Goal: Navigation & Orientation: Find specific page/section

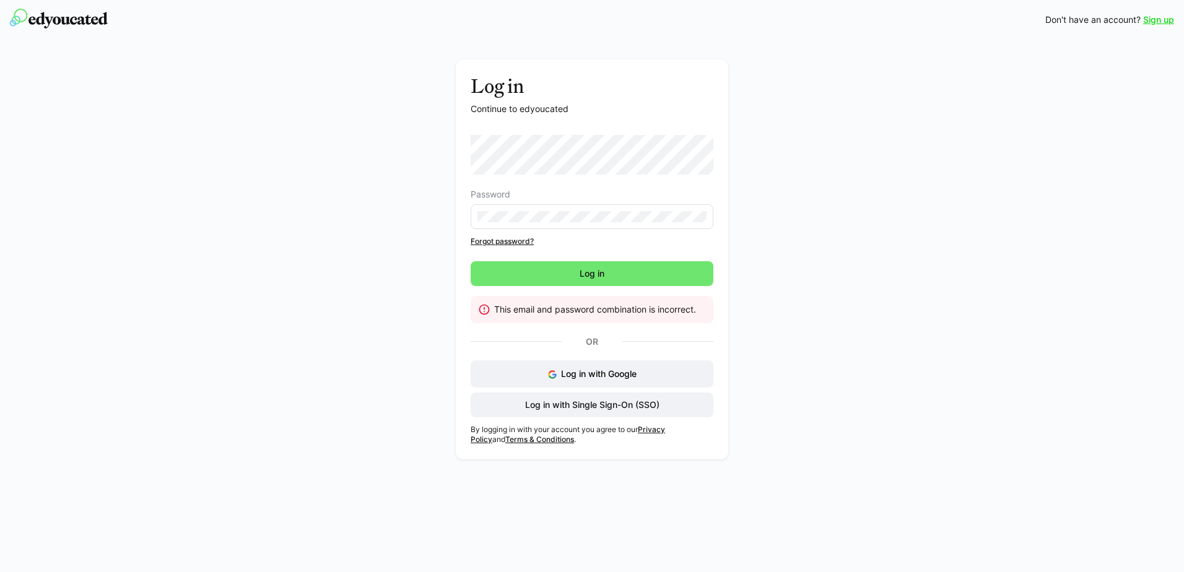
click at [430, 171] on div "Log in Continue to edyoucated Password Forgot password? Log in This email and p…" at bounding box center [592, 262] width 698 height 406
click at [461, 219] on div "Log in Continue to edyoucated Password Forgot password? Log in This email and p…" at bounding box center [592, 259] width 272 height 400
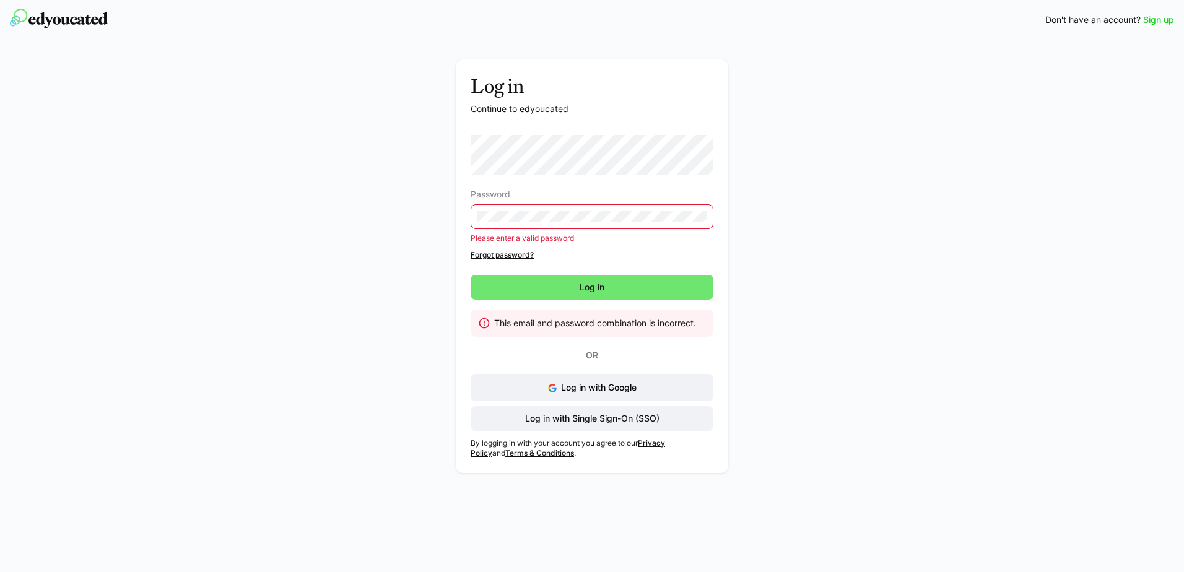
click at [463, 167] on div "Log in Continue to edyoucated Password Please enter a valid password Forgot pas…" at bounding box center [592, 266] width 272 height 414
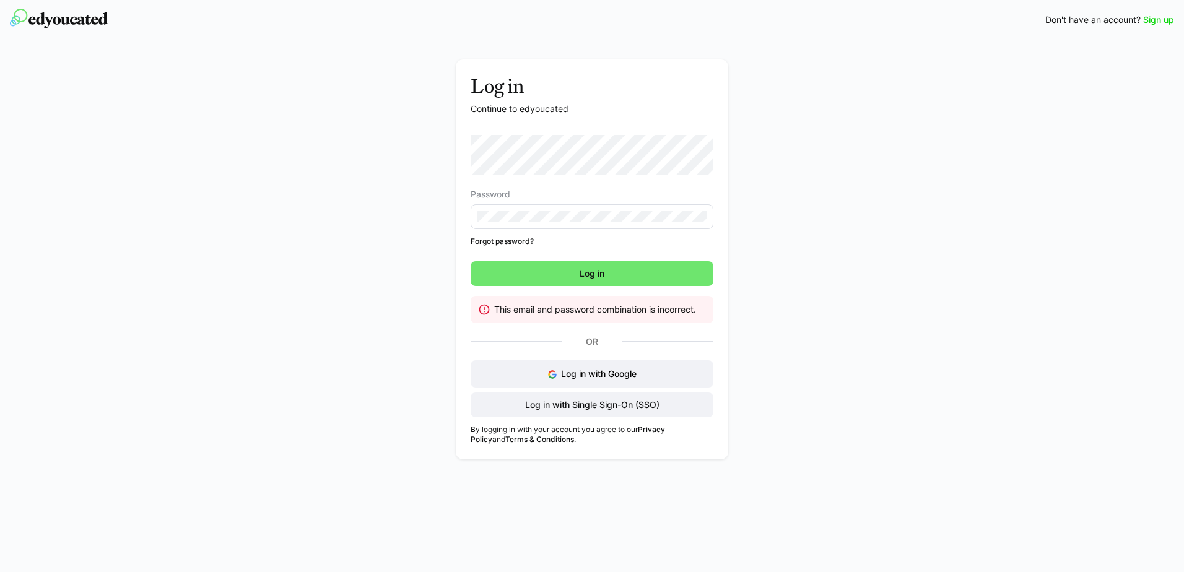
click at [454, 174] on div "Log in Continue to edyoucated Password Forgot password? Log in This email and p…" at bounding box center [592, 262] width 698 height 406
click at [448, 218] on div "Log in Continue to edyoucated Password Forgot password? Log in This email and p…" at bounding box center [592, 262] width 698 height 406
click at [420, 221] on div "Log in Continue to edyoucated Password Forgot password? Log in This email and p…" at bounding box center [592, 262] width 698 height 406
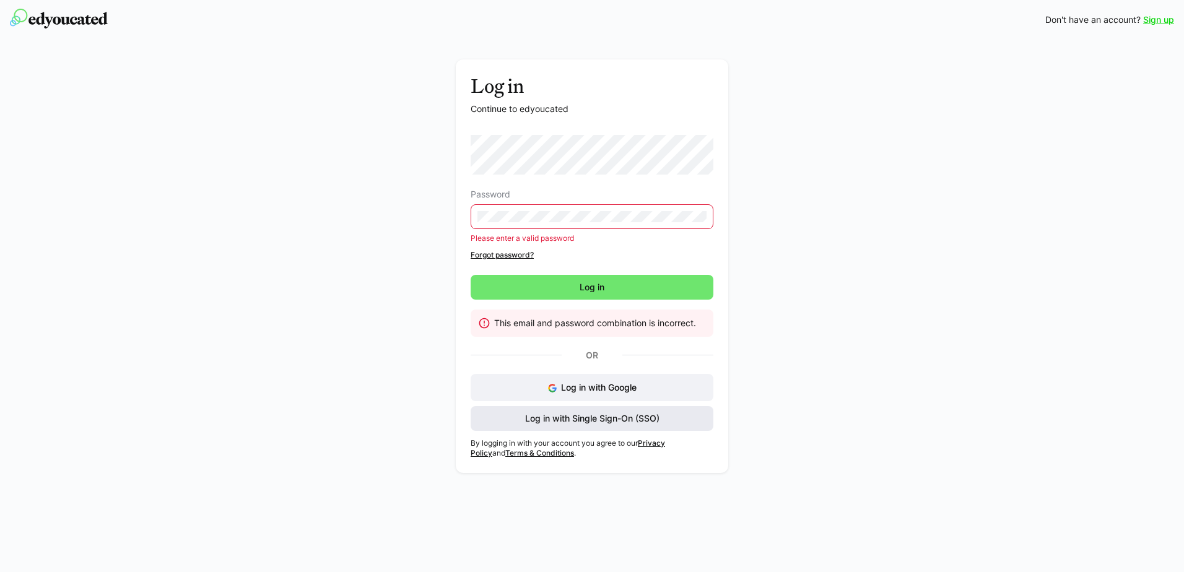
click at [578, 420] on span "Log in with Single Sign-On (SSO)" at bounding box center [592, 418] width 138 height 12
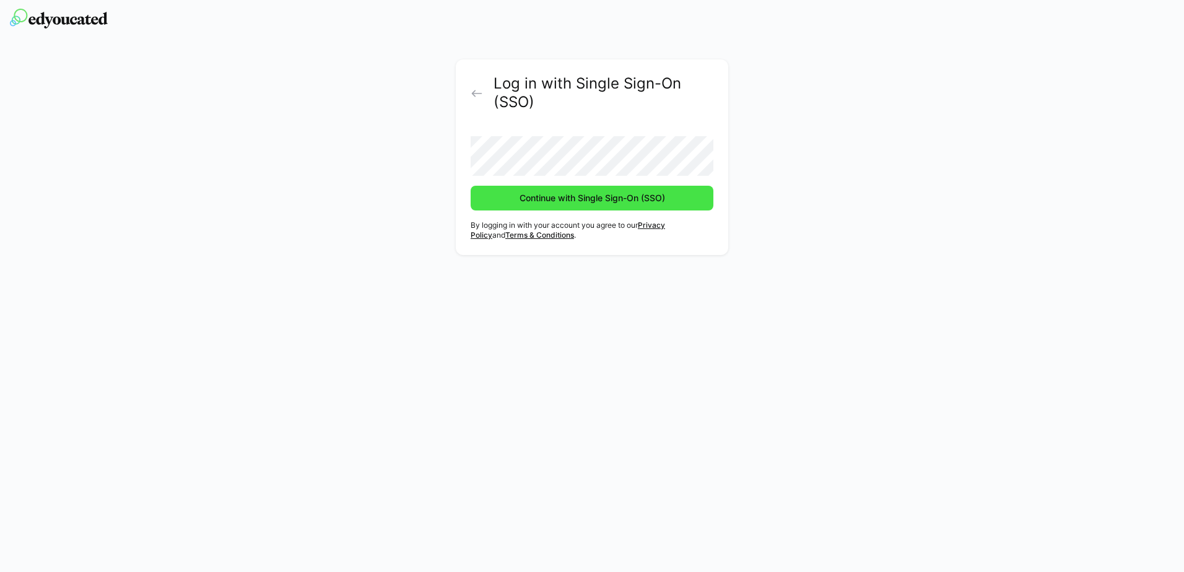
click at [572, 194] on span "Continue with Single Sign-On (SSO)" at bounding box center [592, 198] width 149 height 12
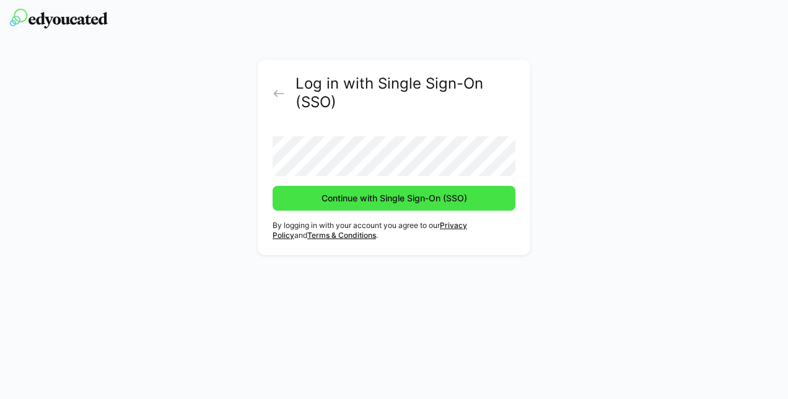
click at [397, 197] on span "Continue with Single Sign-On (SSO)" at bounding box center [394, 198] width 149 height 12
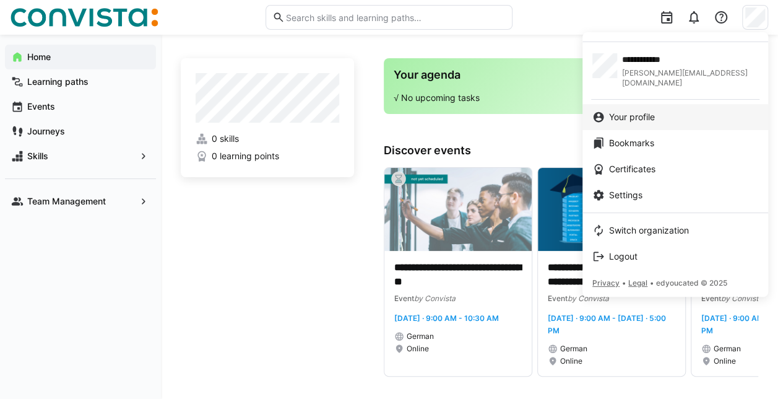
click at [639, 111] on span "Your profile" at bounding box center [632, 117] width 46 height 12
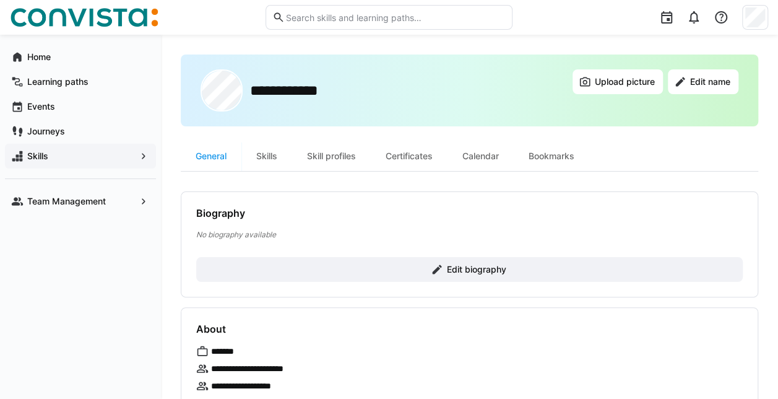
click at [52, 154] on span "Skills" at bounding box center [80, 156] width 110 height 12
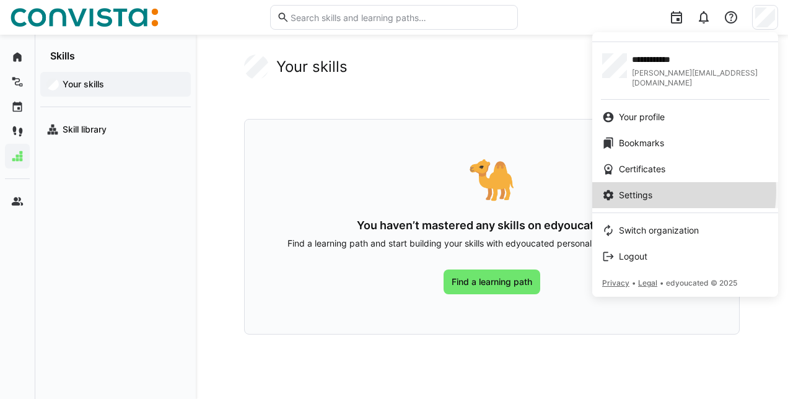
click at [638, 189] on span "Settings" at bounding box center [635, 195] width 33 height 12
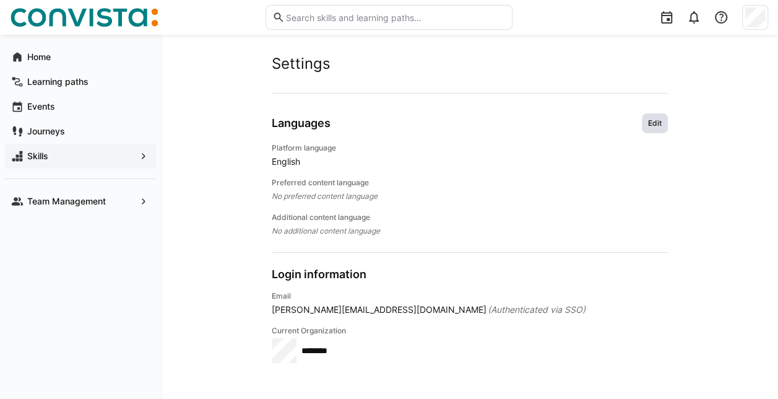
click at [654, 120] on span "Edit" at bounding box center [655, 123] width 16 height 10
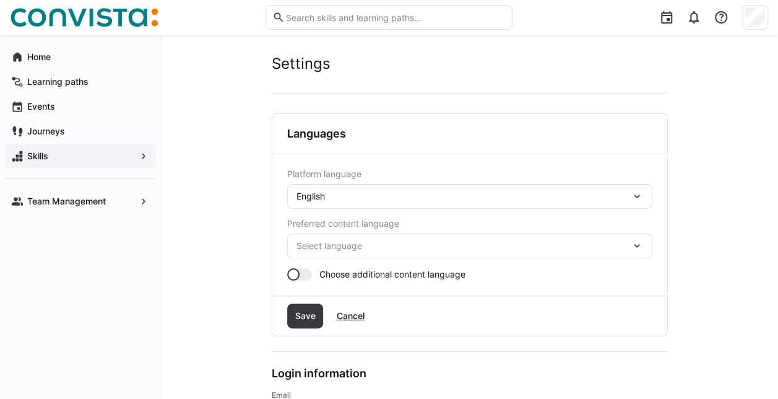
click at [638, 193] on eds-icon at bounding box center [637, 196] width 12 height 12
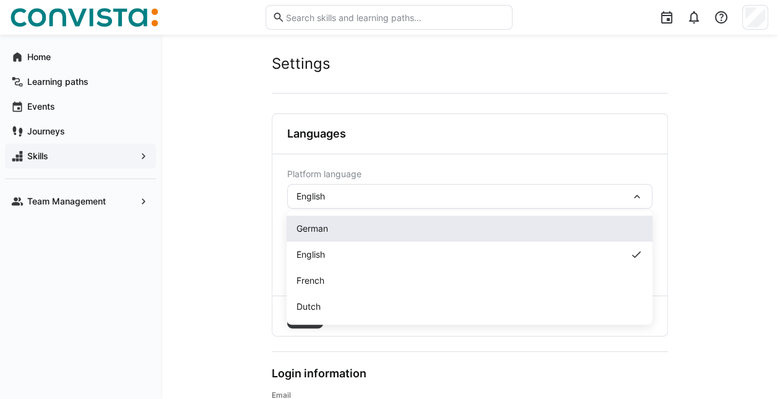
click at [343, 223] on div "German" at bounding box center [470, 228] width 346 height 12
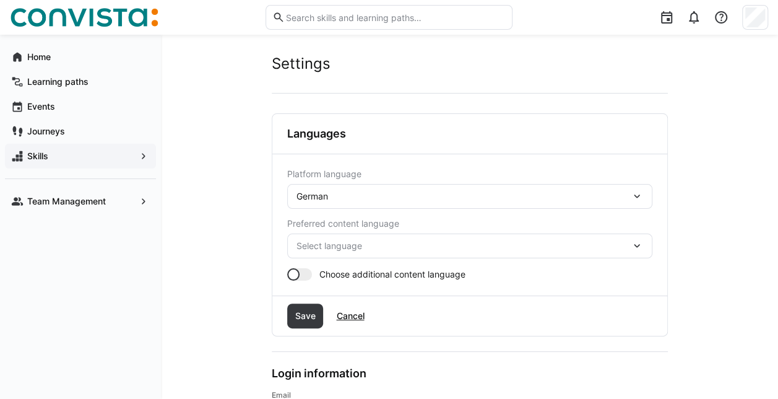
click at [633, 245] on eds-icon at bounding box center [637, 246] width 12 height 12
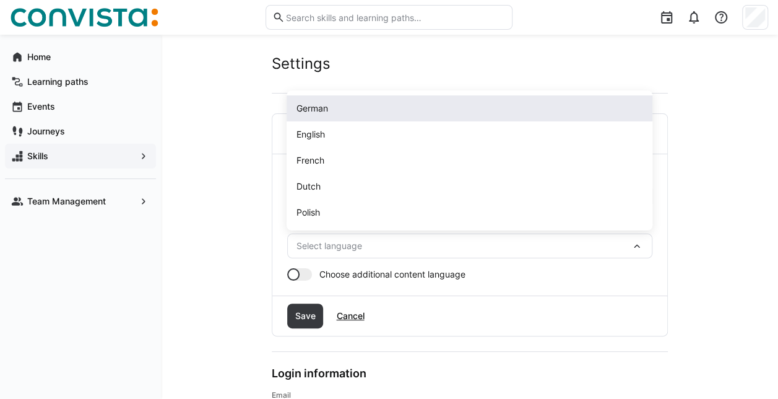
click at [326, 108] on span "German" at bounding box center [313, 108] width 32 height 12
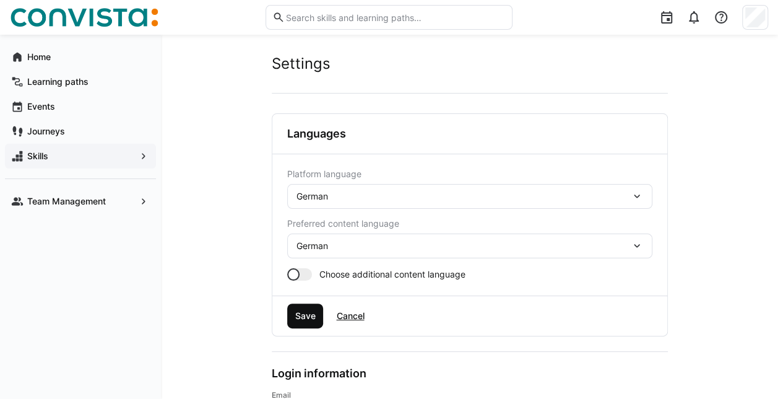
click at [304, 308] on span "Save" at bounding box center [305, 315] width 37 height 25
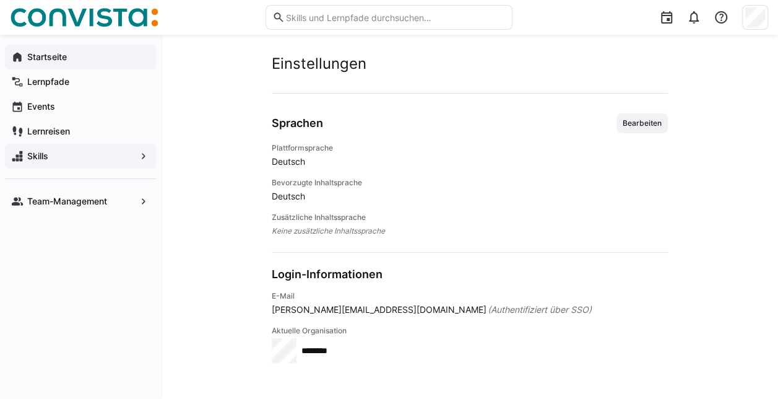
click at [0, 0] on app-navigation-label "Startseite" at bounding box center [0, 0] width 0 height 0
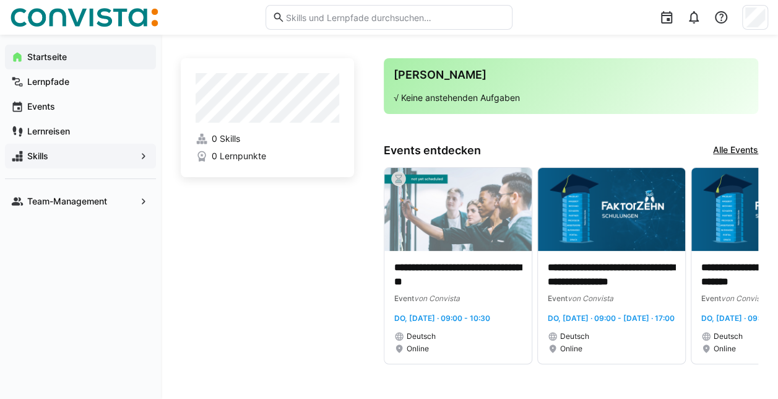
click at [316, 270] on app-home-left "0 Skills 0 Lernpunkte" at bounding box center [267, 211] width 173 height 306
click at [743, 272] on eds-icon at bounding box center [746, 265] width 12 height 12
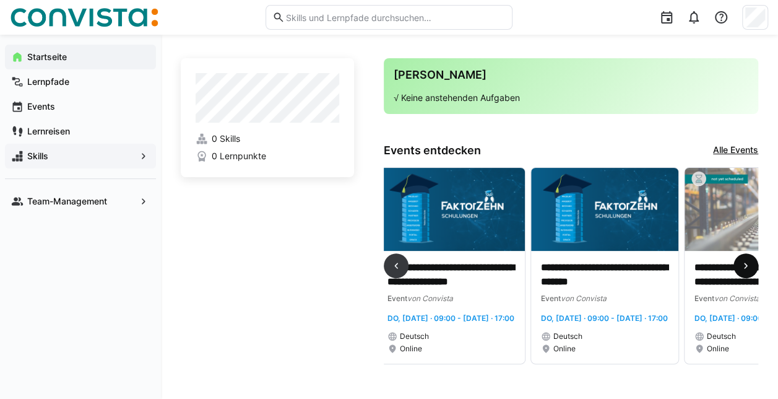
scroll to position [0, 307]
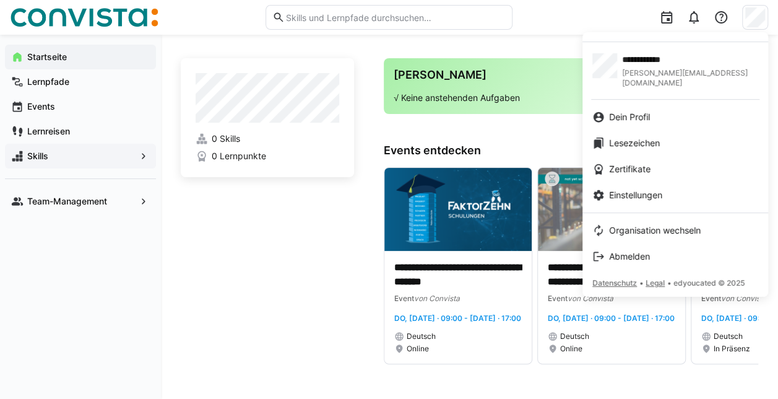
click at [726, 14] on div at bounding box center [389, 199] width 778 height 399
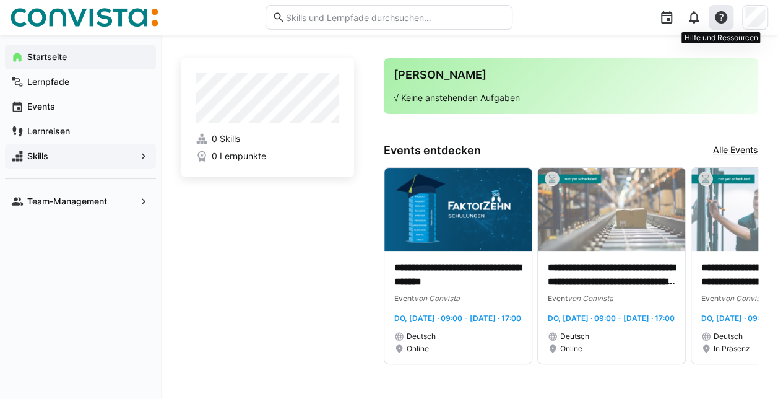
click at [723, 14] on eds-icon at bounding box center [721, 17] width 15 height 15
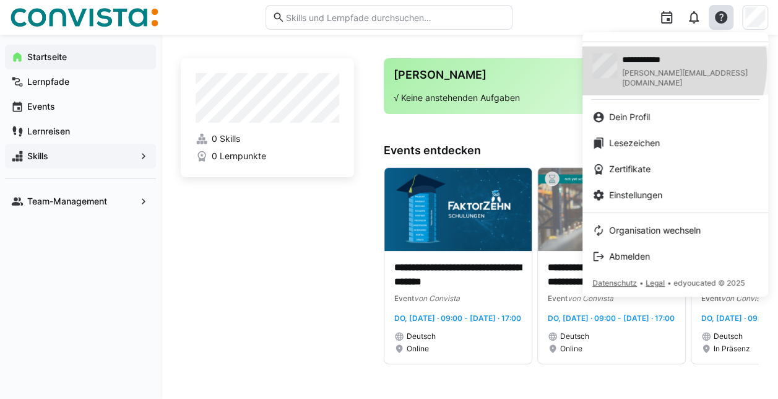
click at [642, 63] on span "**********" at bounding box center [672, 59] width 101 height 12
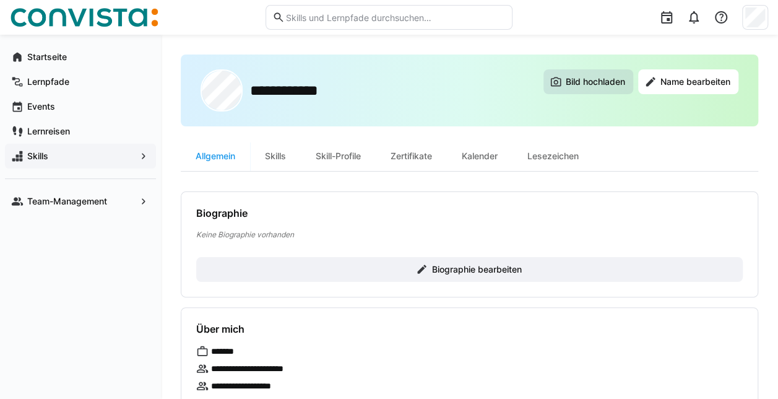
click at [586, 79] on span "Bild hochladen" at bounding box center [595, 82] width 63 height 12
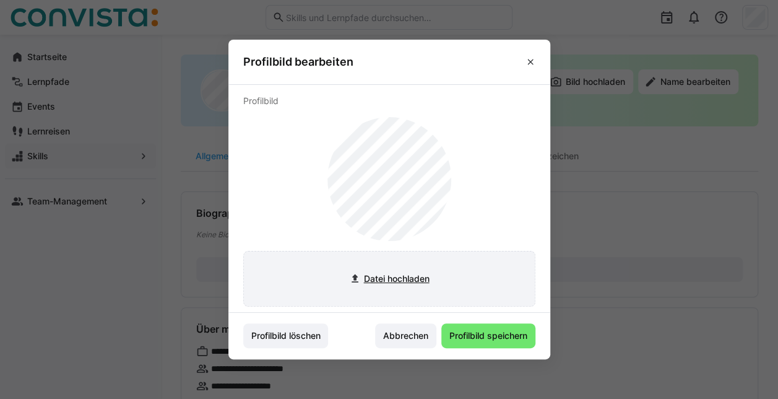
click at [410, 276] on input "file" at bounding box center [389, 278] width 291 height 54
click at [536, 61] on eds-icon at bounding box center [531, 62] width 10 height 10
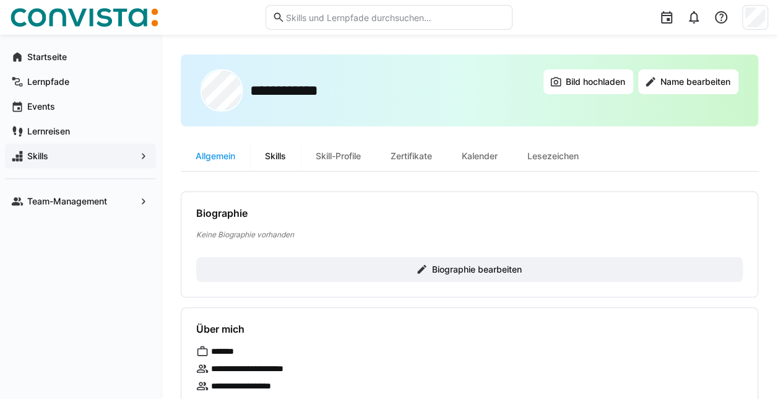
click at [272, 154] on div "Skills" at bounding box center [275, 156] width 51 height 30
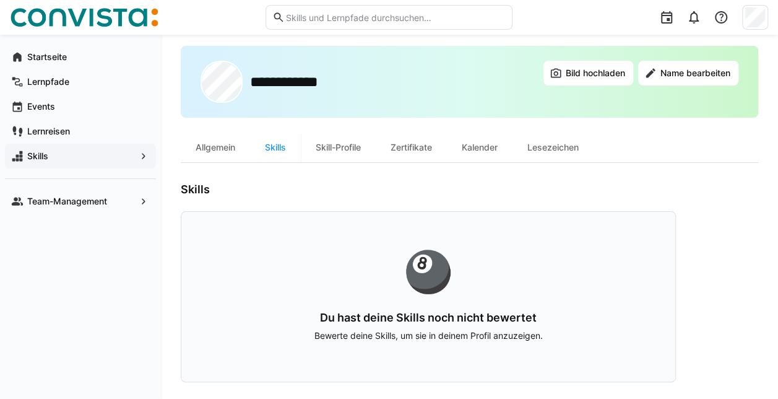
scroll to position [11, 0]
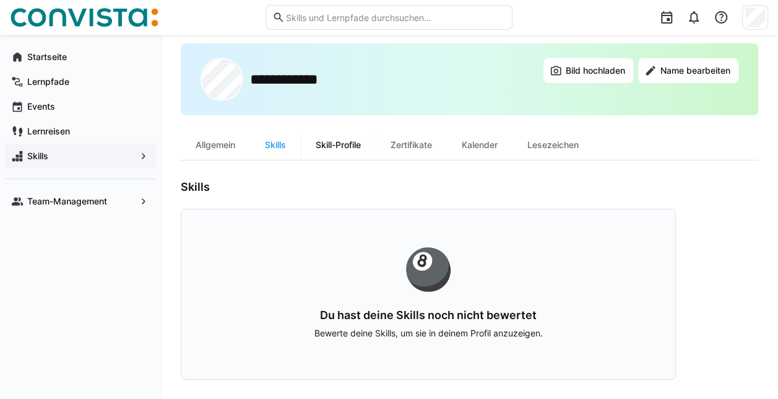
click at [334, 149] on div "Skill-Profile" at bounding box center [338, 145] width 75 height 30
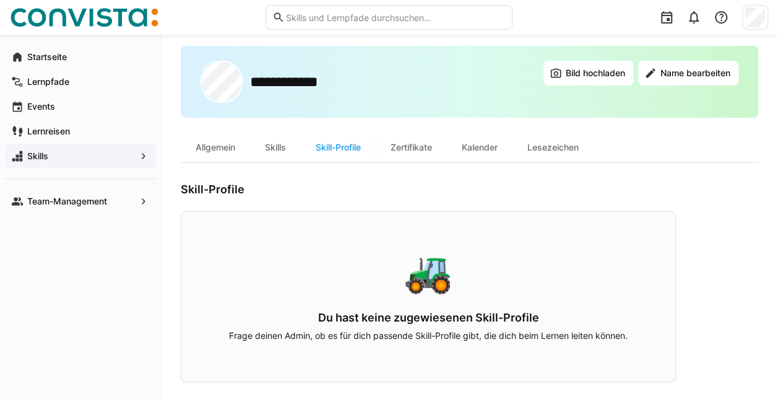
scroll to position [11, 0]
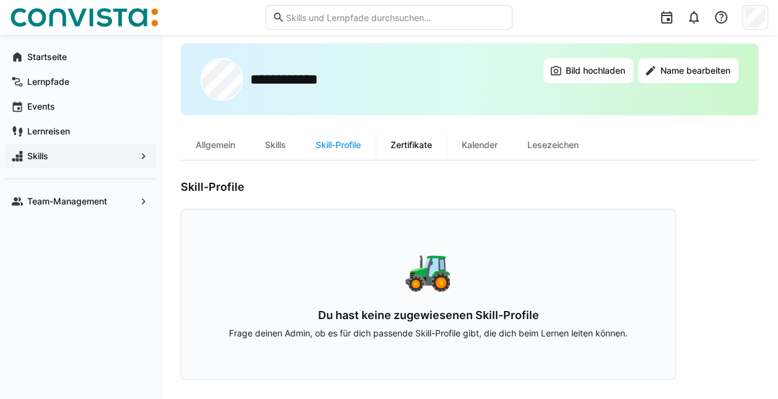
click at [420, 143] on div "Zertifikate" at bounding box center [411, 145] width 71 height 30
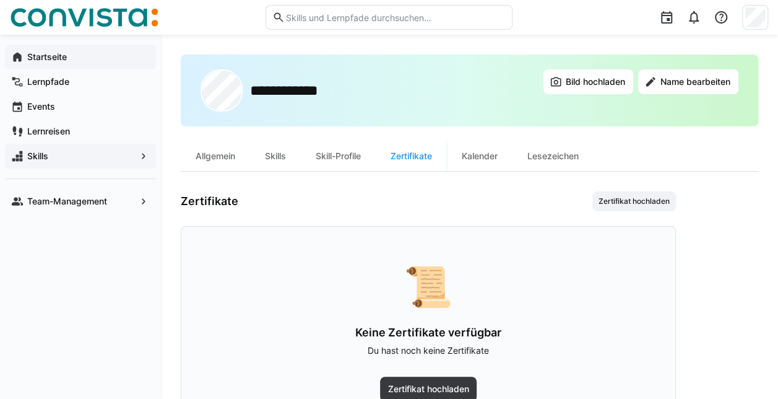
click at [0, 0] on app-navigation-label "Startseite" at bounding box center [0, 0] width 0 height 0
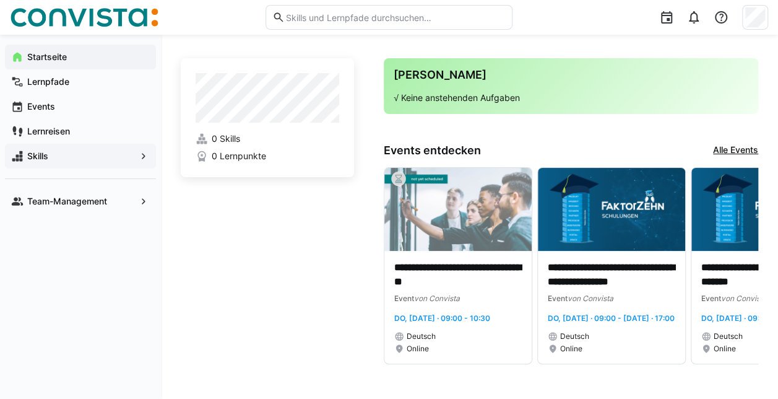
click at [51, 153] on span "Skills" at bounding box center [80, 156] width 110 height 12
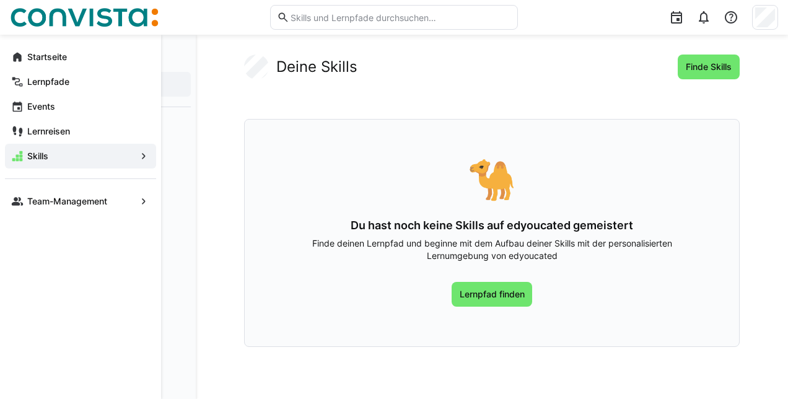
click at [147, 155] on eds-icon at bounding box center [143, 156] width 12 height 12
click at [0, 0] on app-navigation-label "Startseite" at bounding box center [0, 0] width 0 height 0
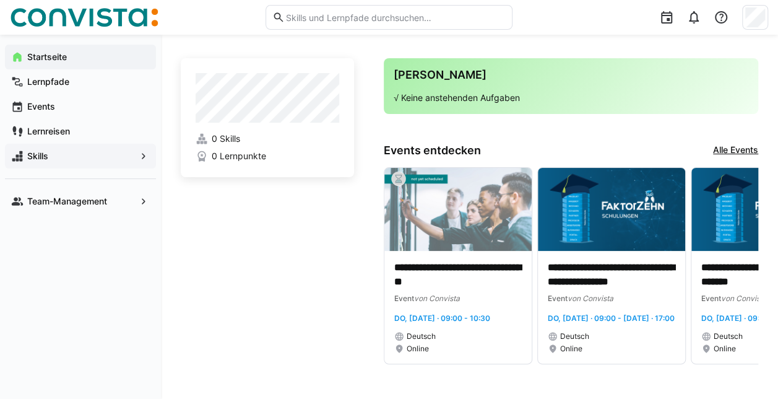
click at [110, 153] on span "Skills" at bounding box center [80, 156] width 110 height 12
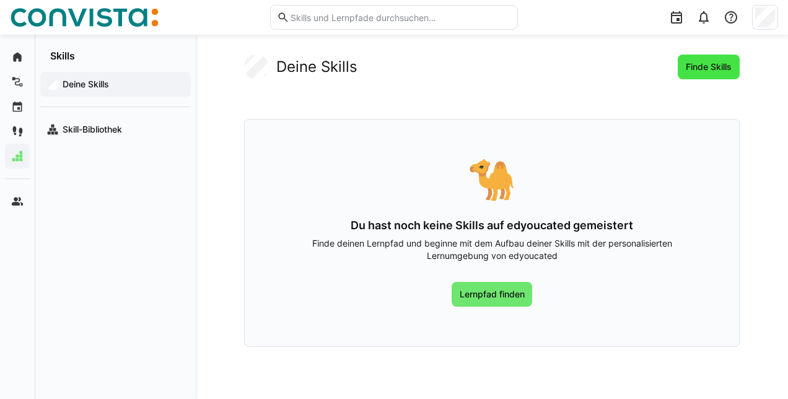
click at [697, 64] on span "Finde Skills" at bounding box center [709, 67] width 50 height 12
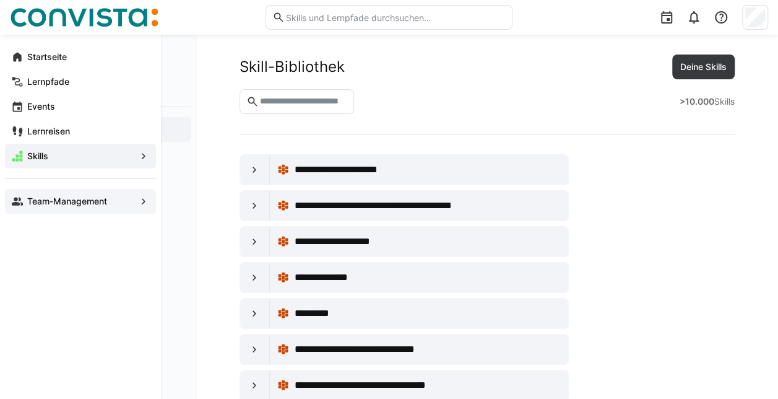
click at [126, 206] on span "Team-Management" at bounding box center [80, 201] width 110 height 12
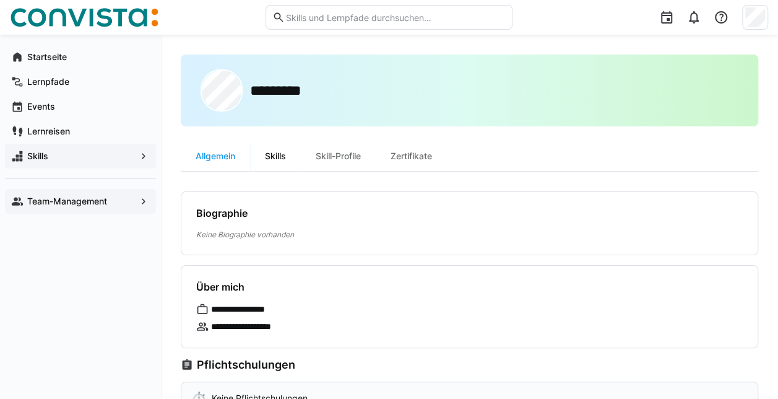
click at [271, 156] on div "Skills" at bounding box center [275, 156] width 51 height 30
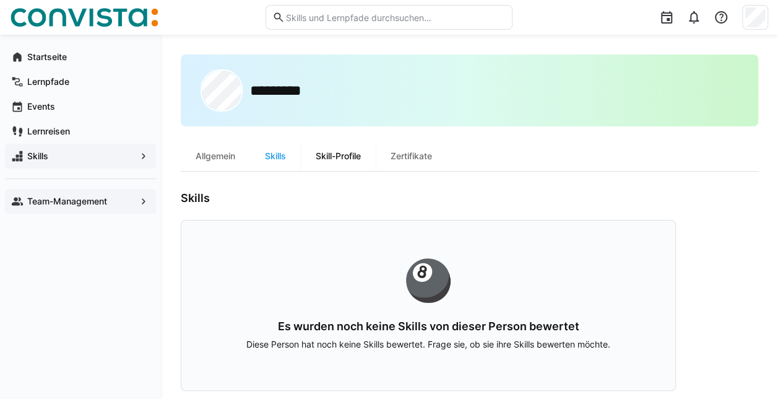
click at [338, 154] on div "Skill-Profile" at bounding box center [338, 156] width 75 height 30
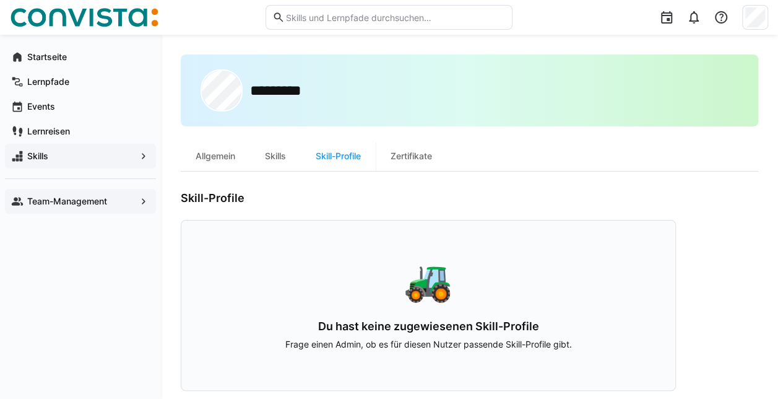
click at [0, 0] on app-navigation-label "Team-Management" at bounding box center [0, 0] width 0 height 0
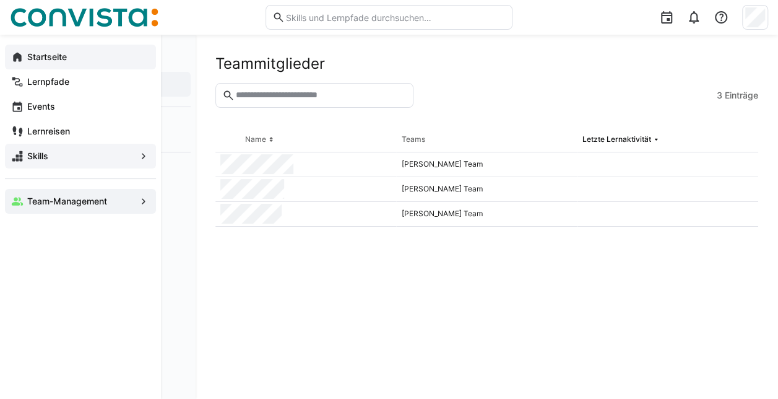
click at [0, 0] on app-navigation-label "Startseite" at bounding box center [0, 0] width 0 height 0
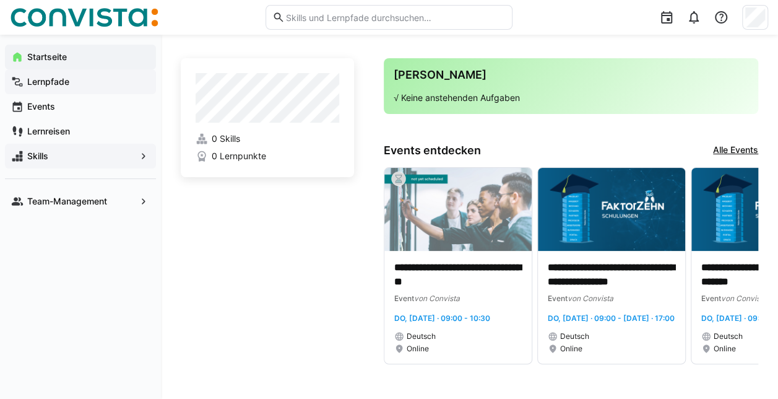
click at [109, 77] on span "Lernpfade" at bounding box center [87, 82] width 124 height 12
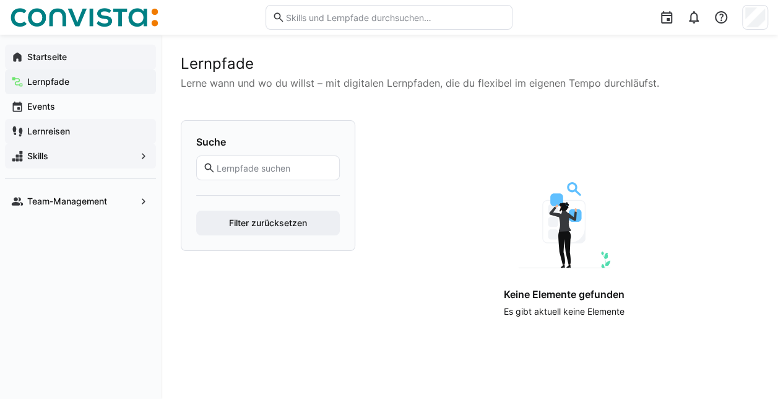
click at [0, 0] on app-navigation-label "Lernreisen" at bounding box center [0, 0] width 0 height 0
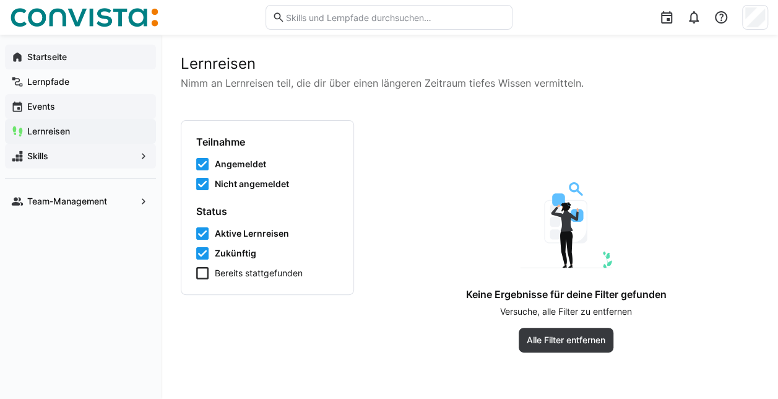
click at [43, 100] on span "Events" at bounding box center [87, 106] width 124 height 12
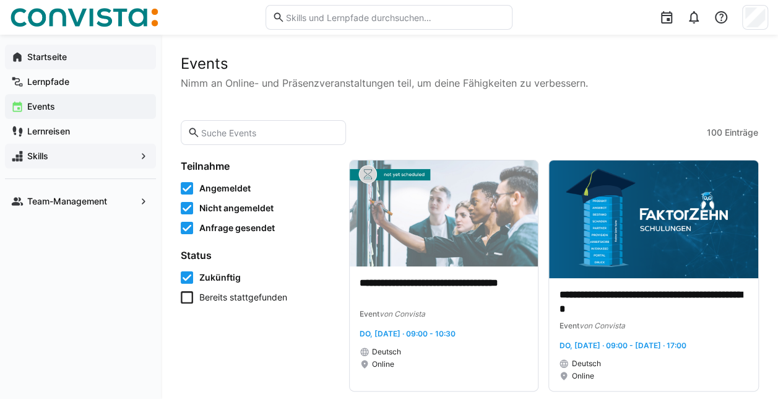
click at [191, 297] on icon at bounding box center [187, 297] width 12 height 12
click at [185, 297] on icon at bounding box center [187, 297] width 12 height 12
click at [0, 0] on app-navigation-label "Team-Management" at bounding box center [0, 0] width 0 height 0
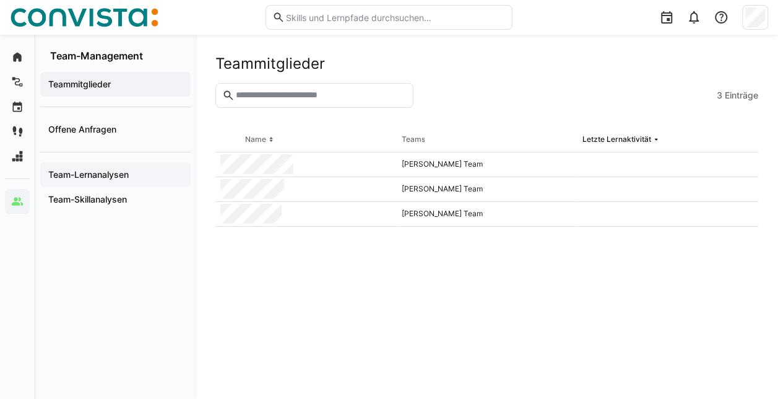
click at [0, 0] on app-navigation-label "Team-Lernanalysen" at bounding box center [0, 0] width 0 height 0
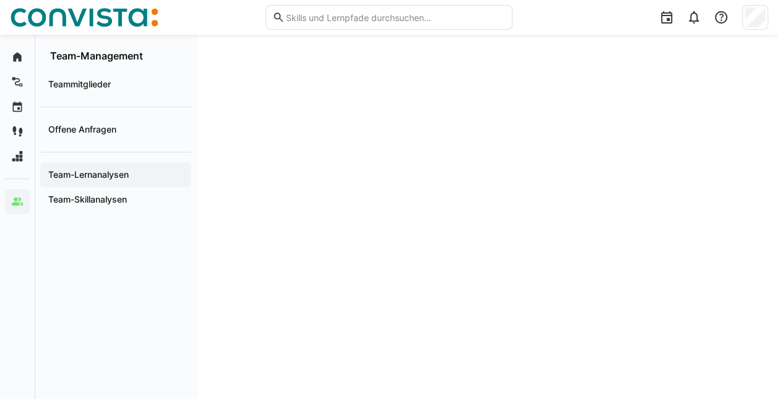
scroll to position [132, 0]
click at [77, 250] on div "Teammitglieder Offene Anfragen Team-Lernanalysen Team-Skillanalysen" at bounding box center [115, 230] width 160 height 337
click at [87, 193] on span "Team-Skillanalysen" at bounding box center [115, 199] width 138 height 12
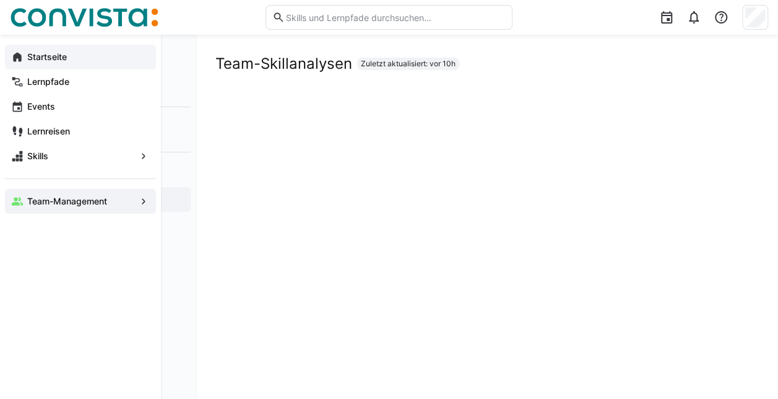
click at [20, 53] on eds-icon at bounding box center [17, 57] width 12 height 12
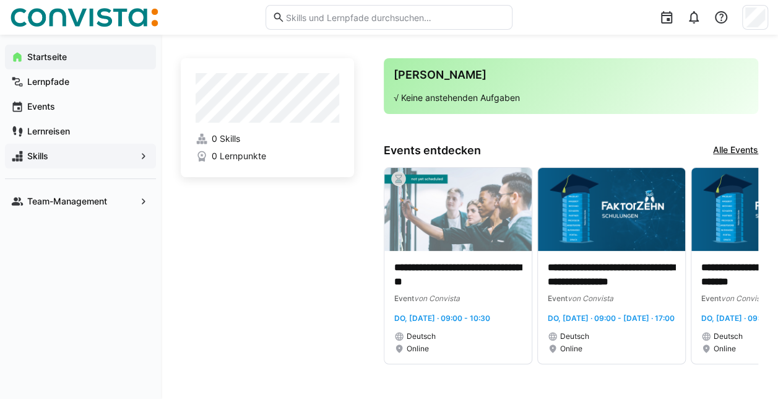
click at [0, 0] on app-navigation-label "Skills" at bounding box center [0, 0] width 0 height 0
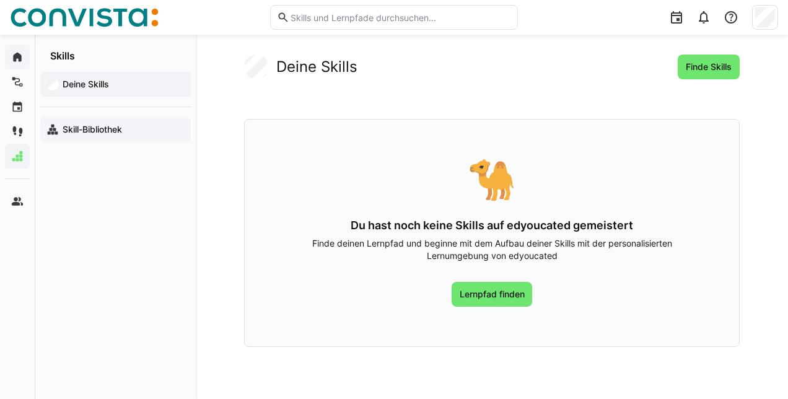
click at [0, 0] on app-navigation-label "Skill-Bibliothek" at bounding box center [0, 0] width 0 height 0
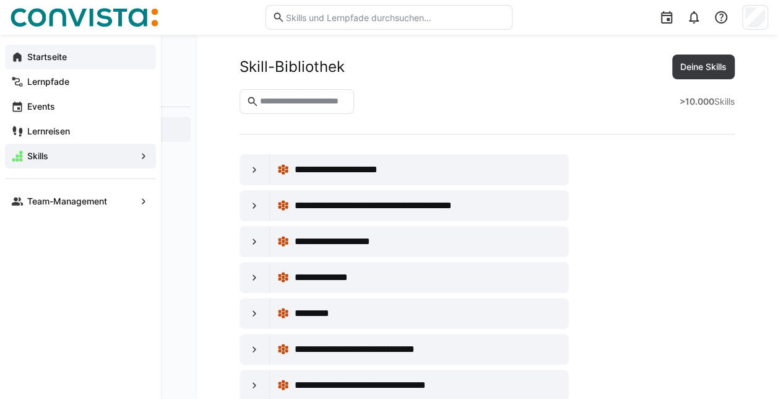
click at [14, 55] on eds-icon at bounding box center [17, 57] width 12 height 12
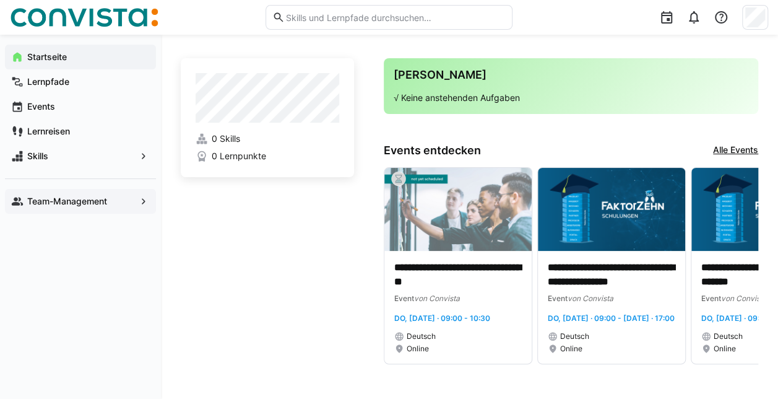
click at [0, 0] on app-navigation-label "Team-Management" at bounding box center [0, 0] width 0 height 0
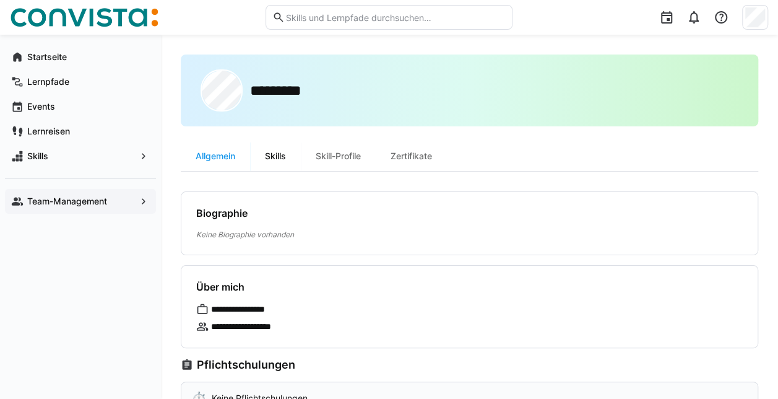
click at [273, 155] on div "Skills" at bounding box center [275, 156] width 51 height 30
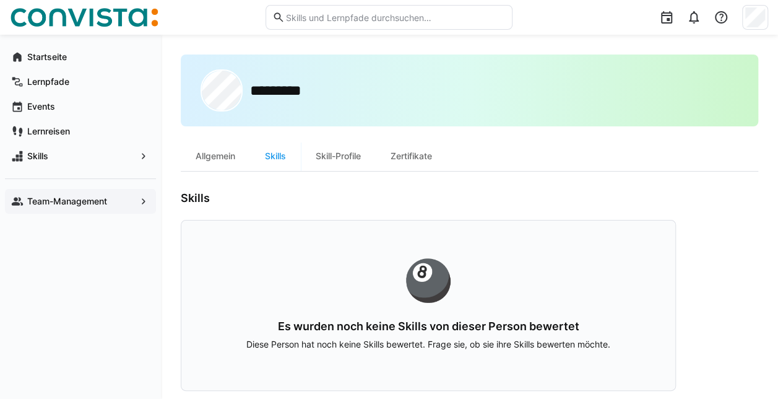
scroll to position [11, 0]
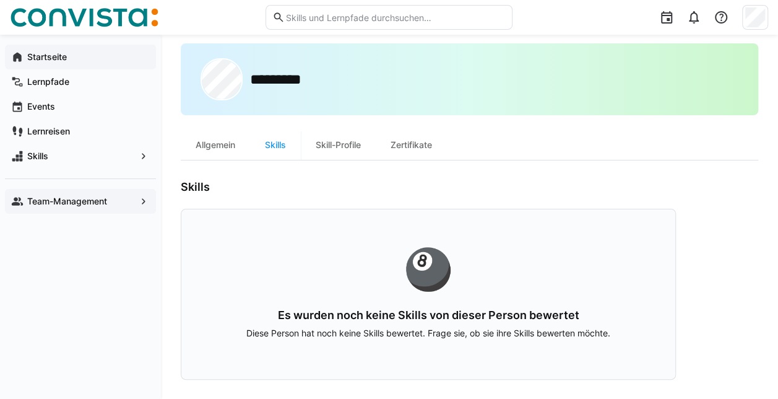
click at [51, 50] on div "Startseite" at bounding box center [80, 57] width 151 height 25
